Goal: Information Seeking & Learning: Find specific fact

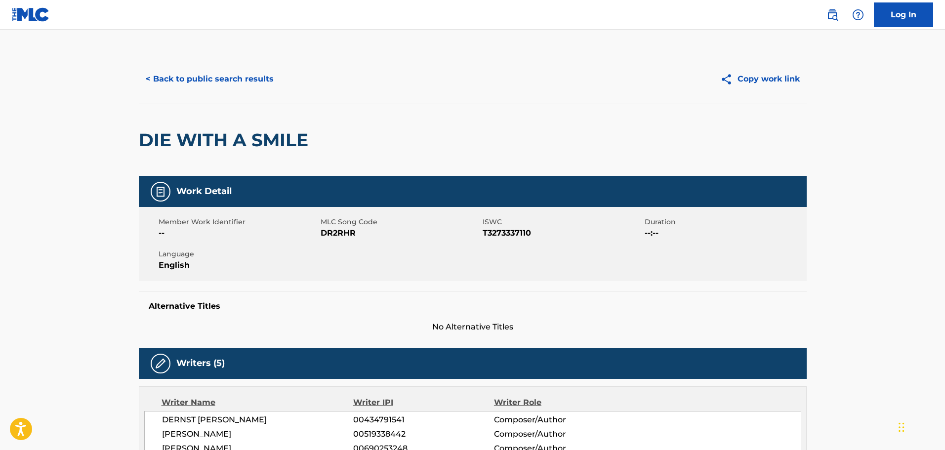
click at [250, 78] on button "< Back to public search results" at bounding box center [210, 79] width 142 height 25
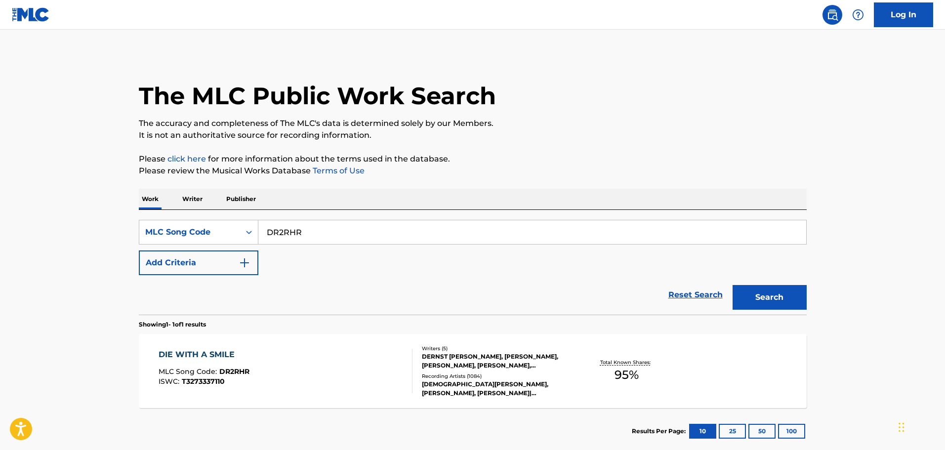
drag, startPoint x: 317, startPoint y: 236, endPoint x: 211, endPoint y: 219, distance: 106.5
click at [211, 219] on div "SearchWithCriteria309ebb76-fa4e-4c1a-a37e-6a0d142039a3 MLC Song Code DR2RHR Add…" at bounding box center [473, 262] width 668 height 105
paste input "WC5MXK"
type input "WC5MXK"
click at [764, 298] on button "Search" at bounding box center [770, 297] width 74 height 25
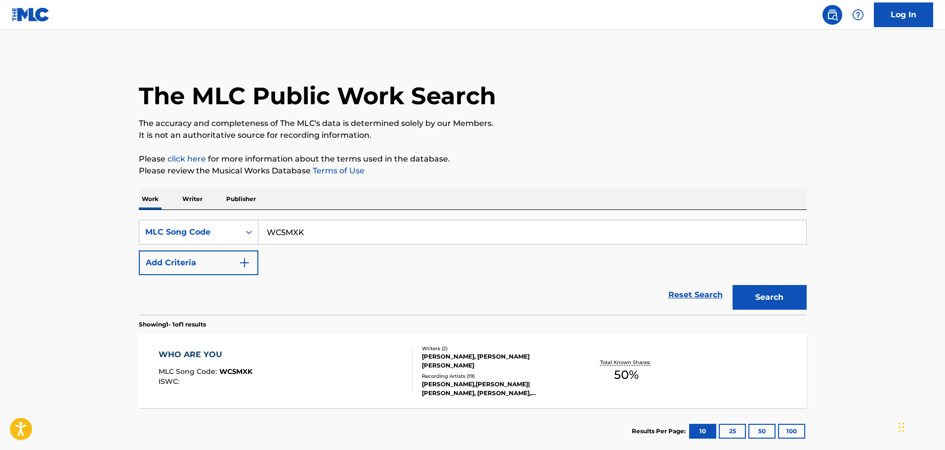
click at [344, 358] on div "WHO ARE YOU MLC Song Code : WC5MXK ISWC :" at bounding box center [286, 371] width 254 height 44
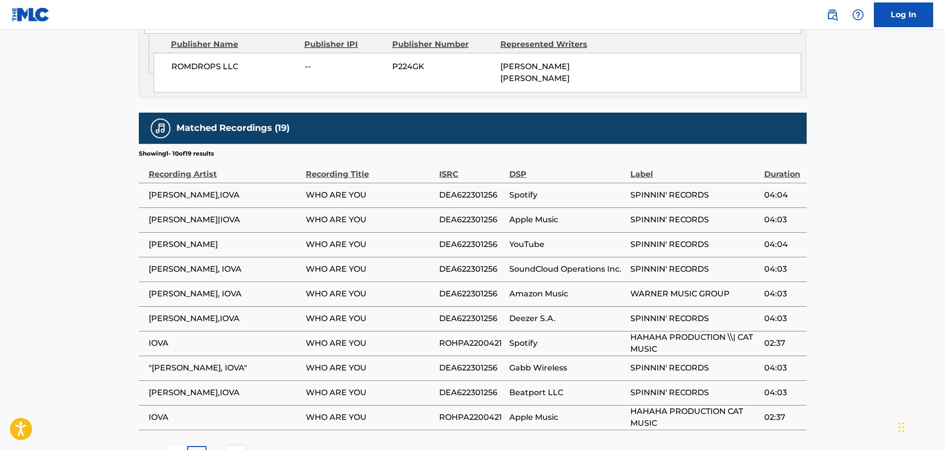
scroll to position [625, 0]
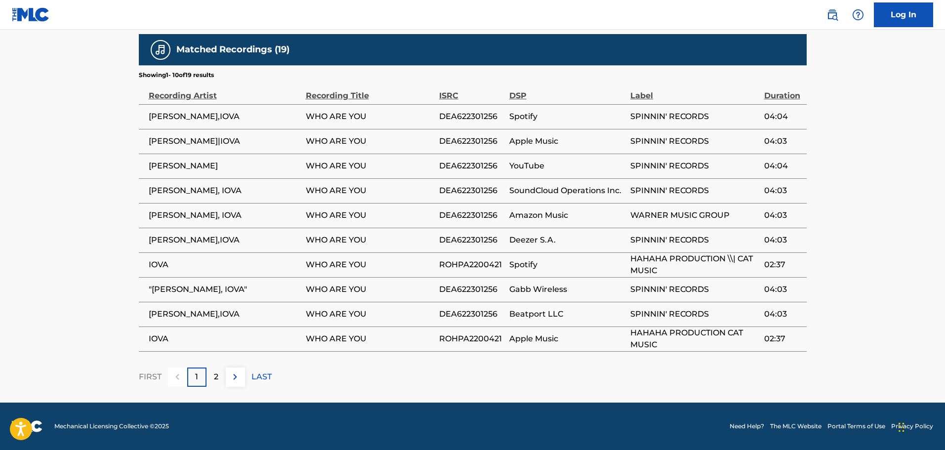
click at [210, 373] on div "2" at bounding box center [216, 377] width 19 height 19
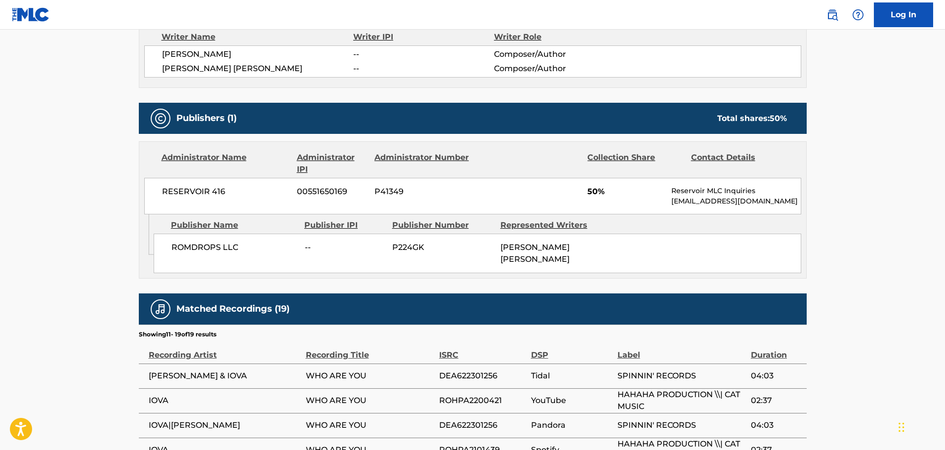
scroll to position [600, 0]
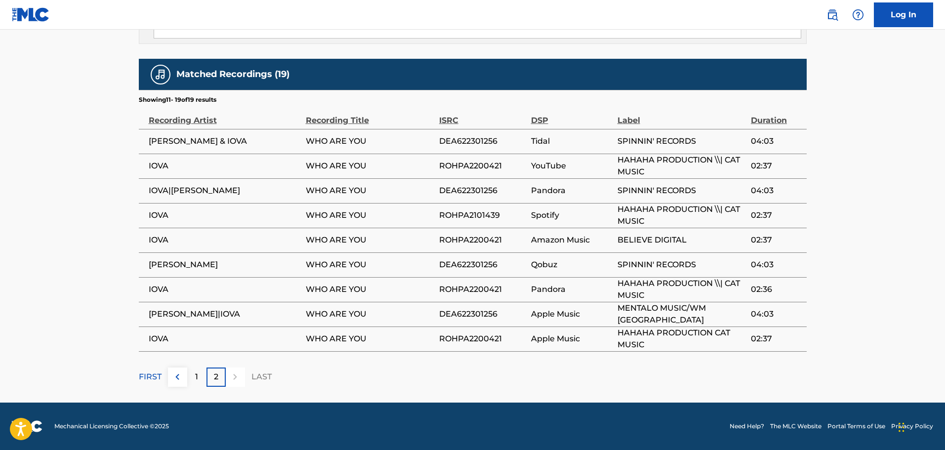
click at [219, 374] on div "2" at bounding box center [216, 377] width 19 height 19
click at [229, 374] on div at bounding box center [235, 377] width 19 height 19
click at [173, 376] on img at bounding box center [177, 377] width 12 height 12
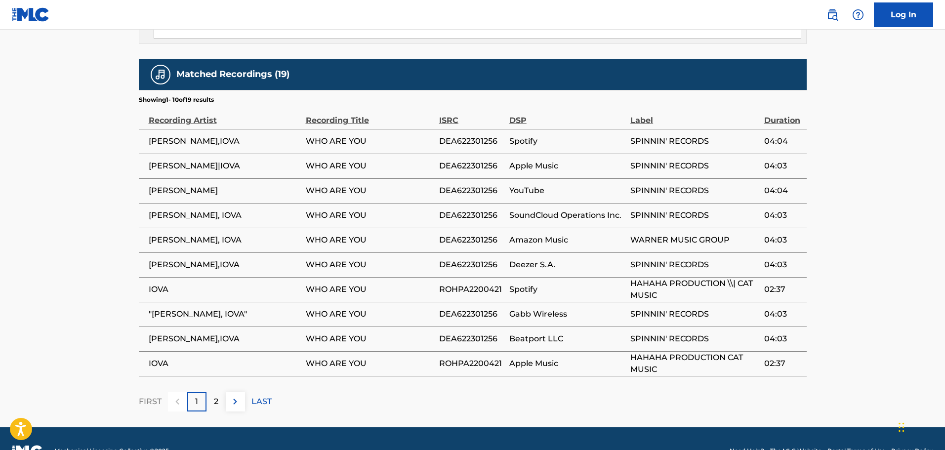
click at [221, 403] on div "2" at bounding box center [216, 401] width 19 height 19
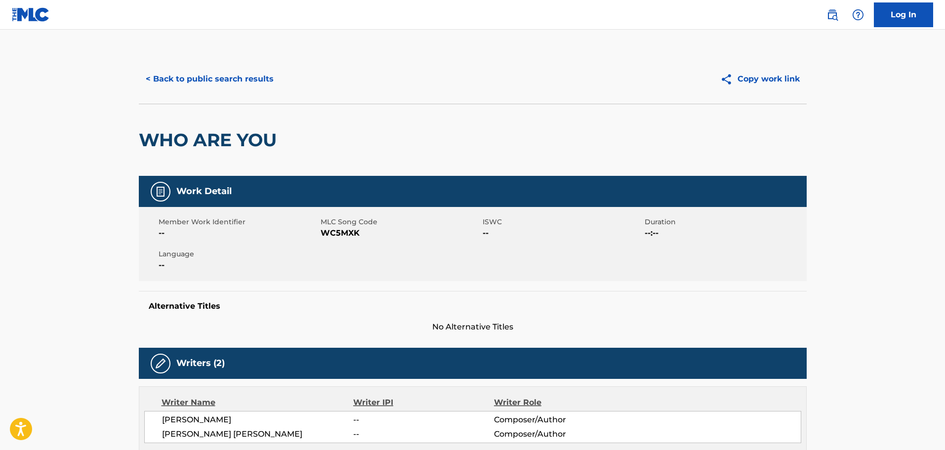
click at [537, 108] on div "WHO ARE YOU" at bounding box center [473, 140] width 668 height 72
click at [249, 77] on button "< Back to public search results" at bounding box center [210, 79] width 142 height 25
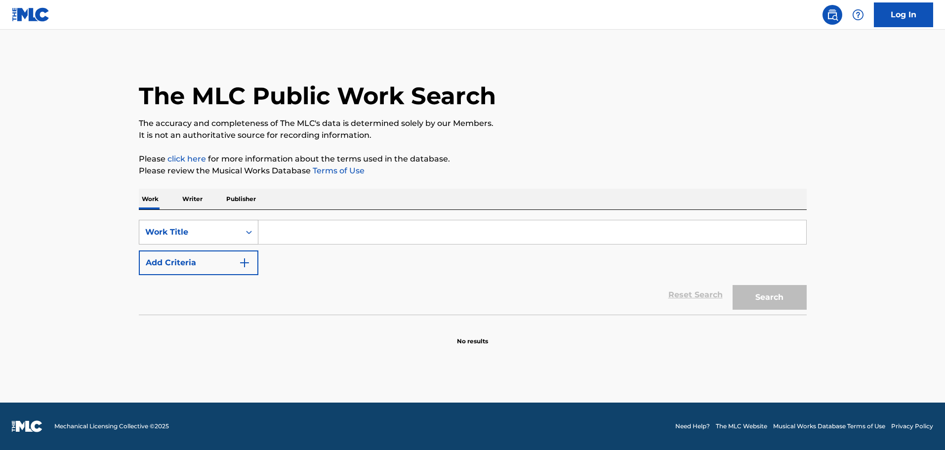
click at [240, 220] on div "Search Form" at bounding box center [249, 232] width 18 height 24
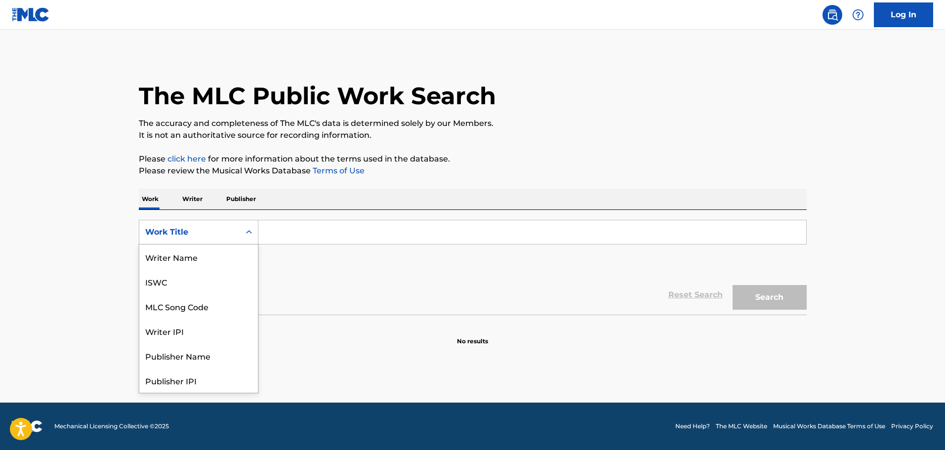
scroll to position [49, 0]
click at [202, 255] on div "MLC Song Code" at bounding box center [198, 257] width 119 height 25
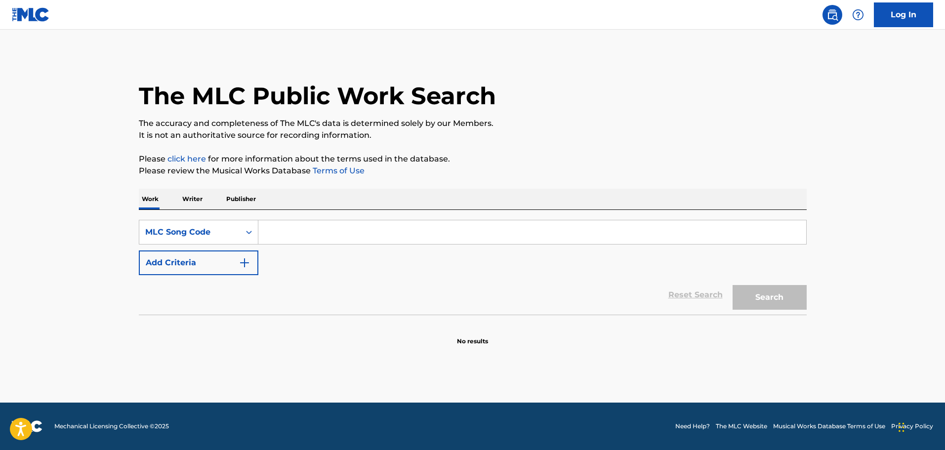
click at [281, 235] on input "Search Form" at bounding box center [532, 232] width 548 height 24
paste input "HB0CWF"
type input "HB0CWF"
click at [756, 297] on button "Search" at bounding box center [770, 297] width 74 height 25
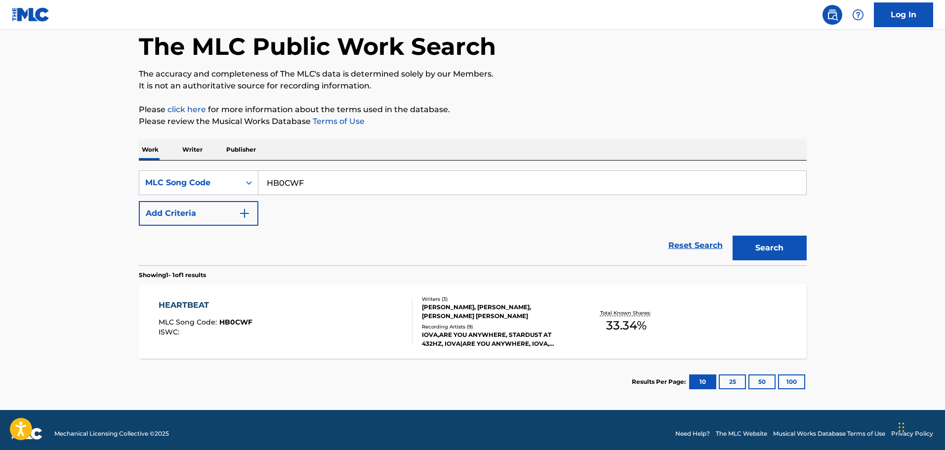
click at [359, 321] on div "HEARTBEAT MLC Song Code : HB0CWF ISWC :" at bounding box center [286, 321] width 254 height 44
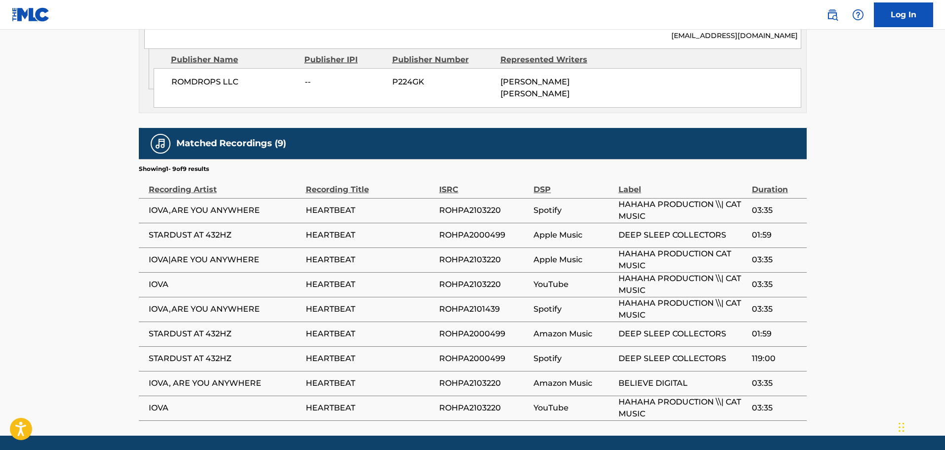
scroll to position [579, 0]
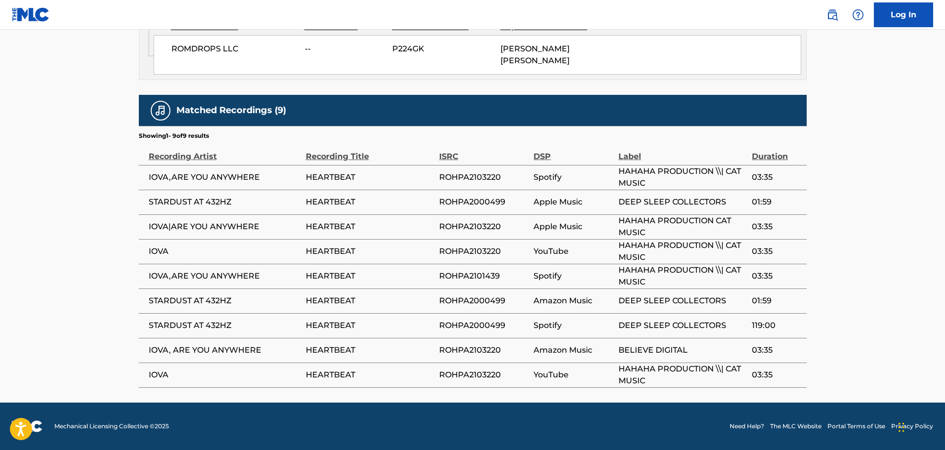
click at [696, 269] on span "HAHAHA PRODUCTION \\| CAT MUSIC" at bounding box center [683, 276] width 128 height 24
